Goal: Check status: Check status

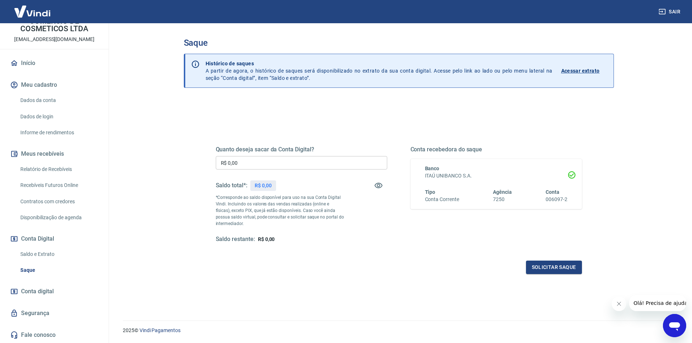
scroll to position [22, 0]
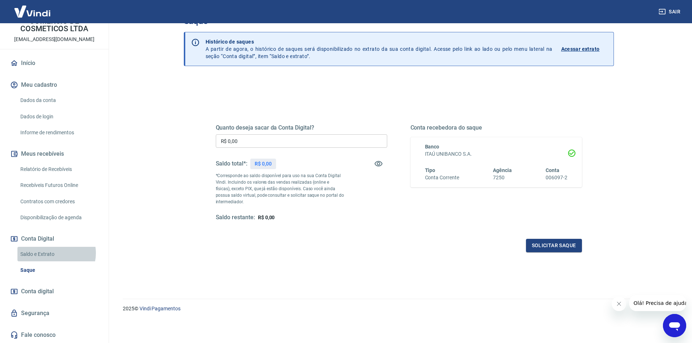
click at [54, 253] on link "Saldo e Extrato" at bounding box center [58, 254] width 82 height 15
